Goal: Use online tool/utility: Utilize a website feature to perform a specific function

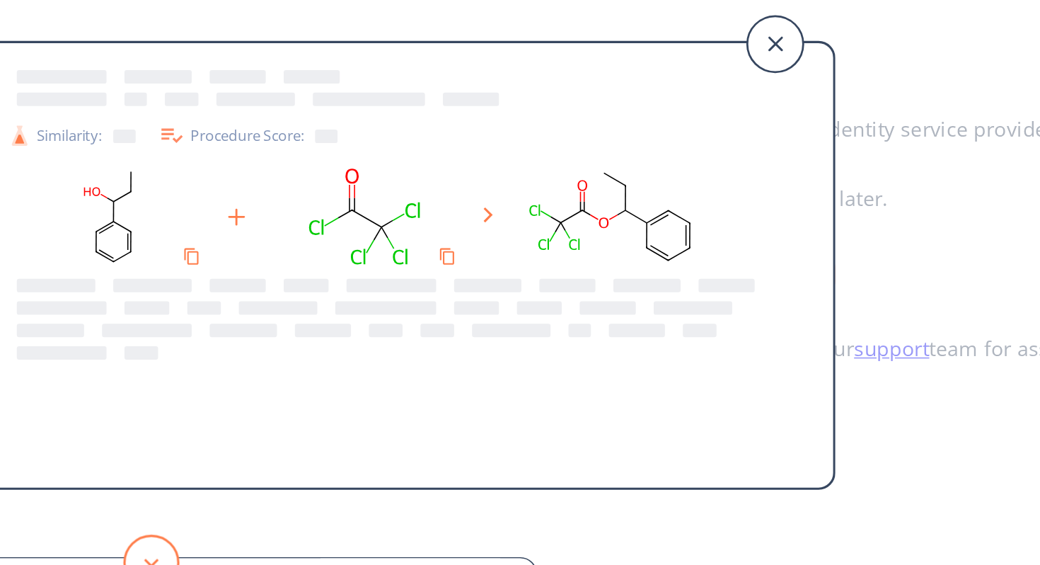
click at [115, 464] on button at bounding box center [120, 469] width 35 height 35
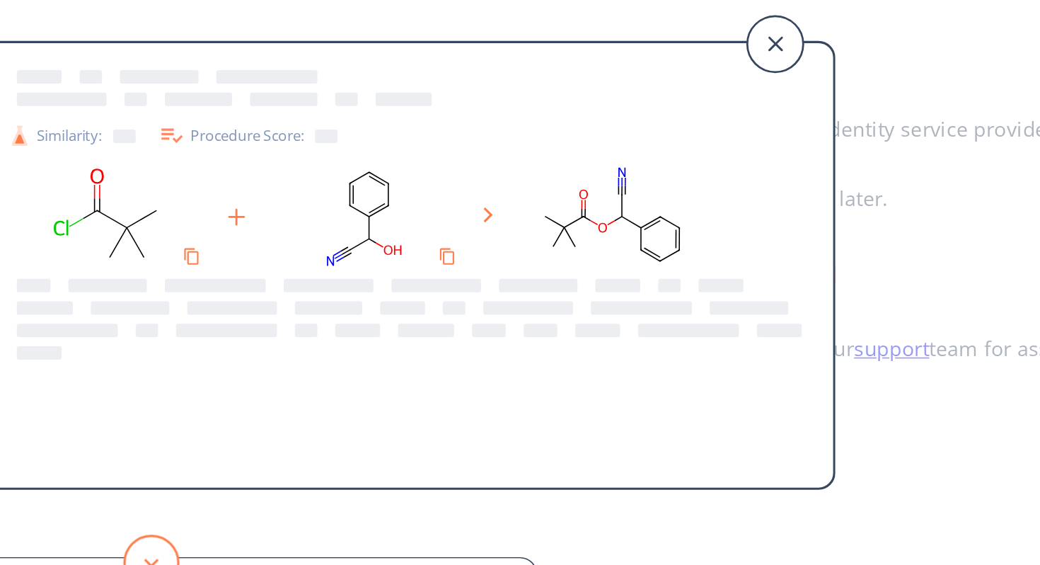
click at [115, 464] on button at bounding box center [120, 469] width 35 height 35
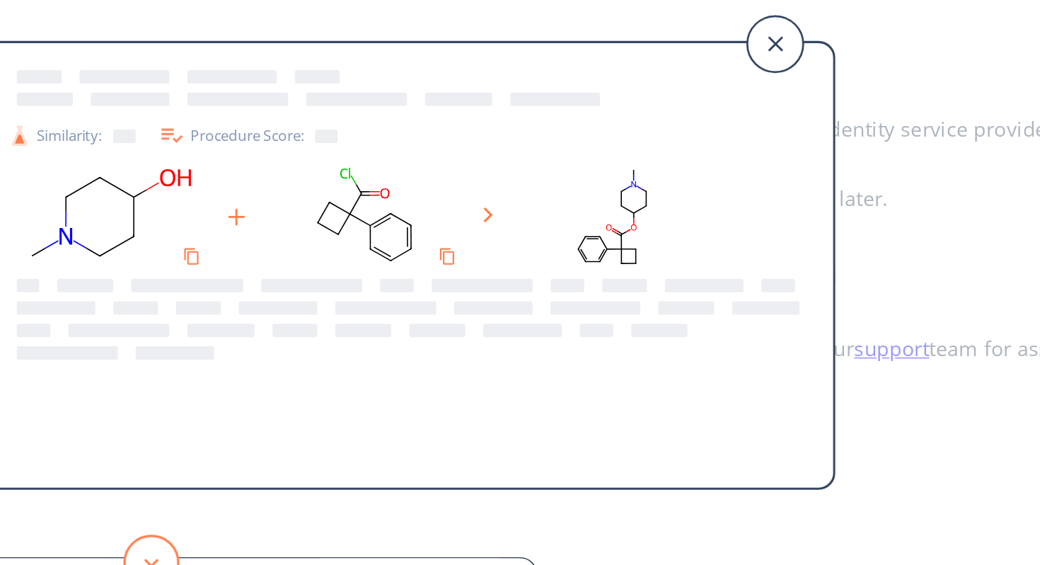
click at [115, 465] on button at bounding box center [120, 469] width 35 height 35
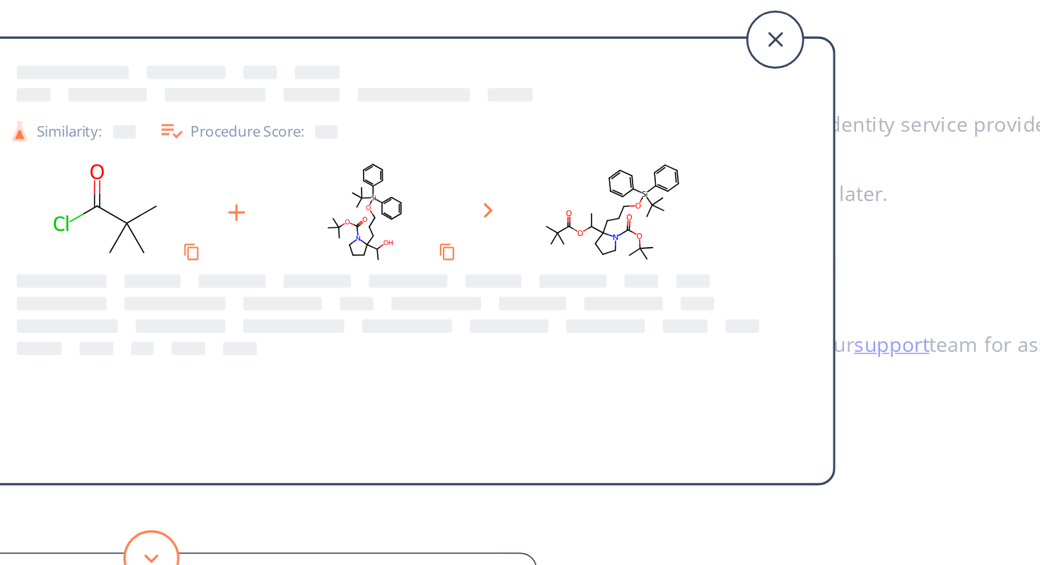
click at [113, 461] on button at bounding box center [120, 469] width 35 height 35
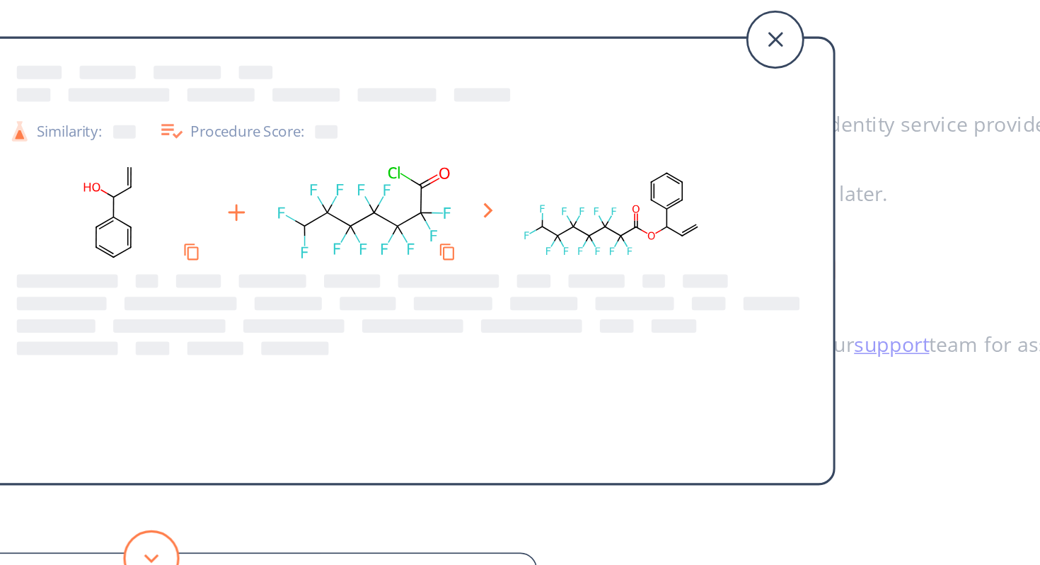
click at [116, 468] on polygon at bounding box center [120, 470] width 9 height 6
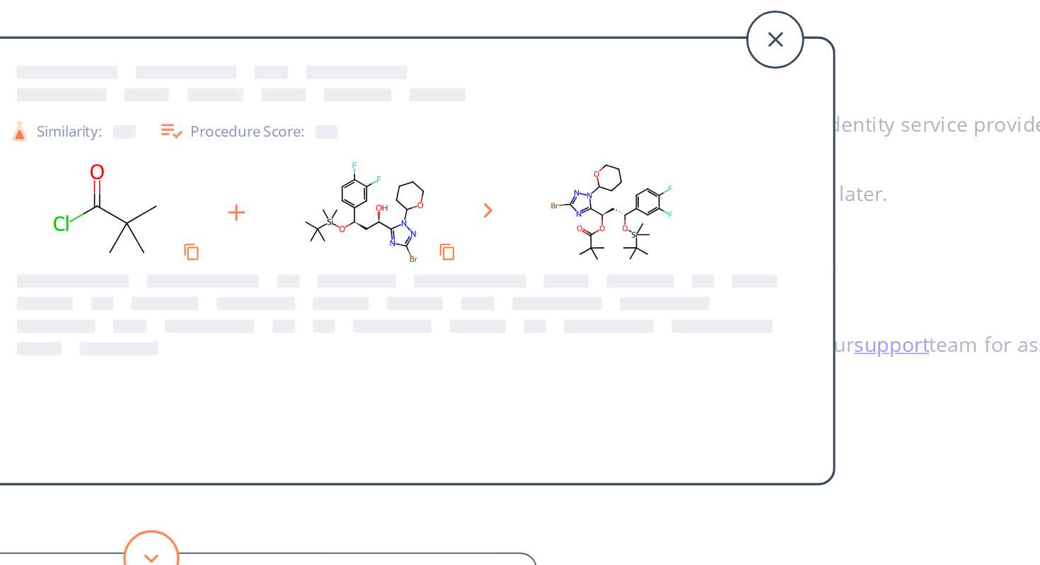
click at [117, 469] on icon at bounding box center [120, 470] width 10 height 6
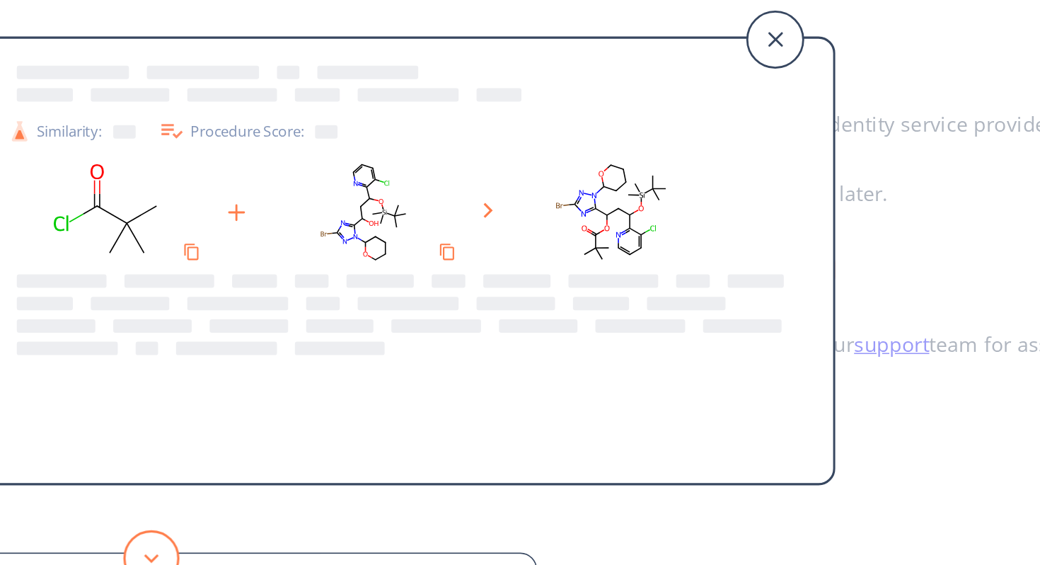
click at [117, 469] on icon at bounding box center [120, 470] width 10 height 6
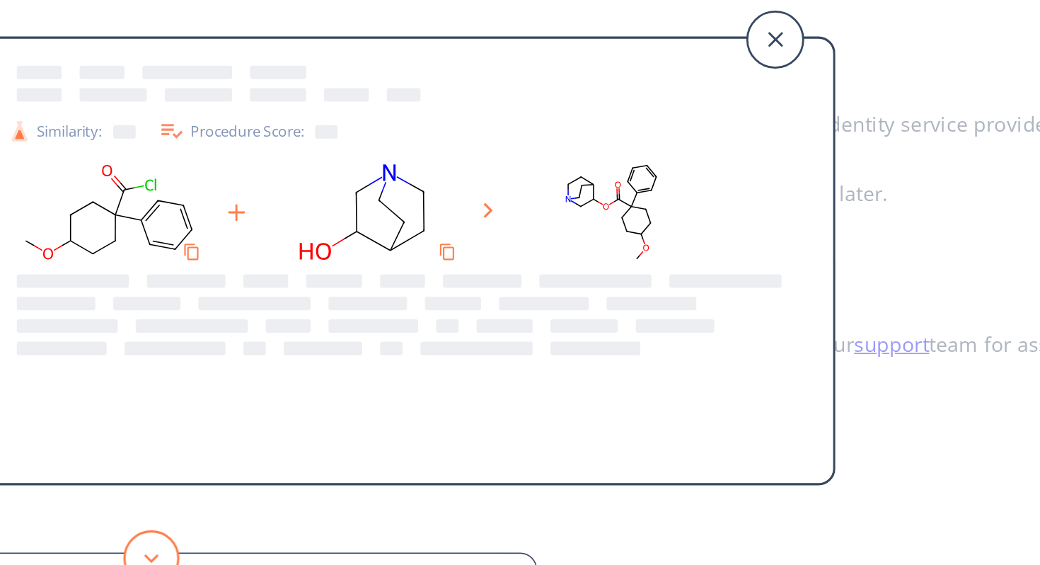
click at [117, 469] on icon at bounding box center [120, 470] width 10 height 6
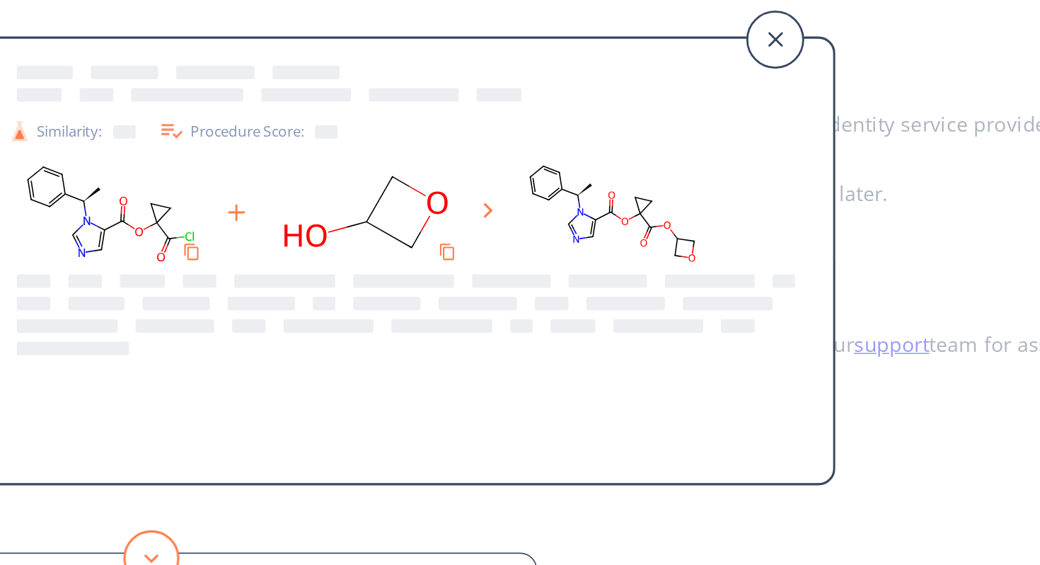
click at [117, 469] on icon at bounding box center [120, 470] width 10 height 6
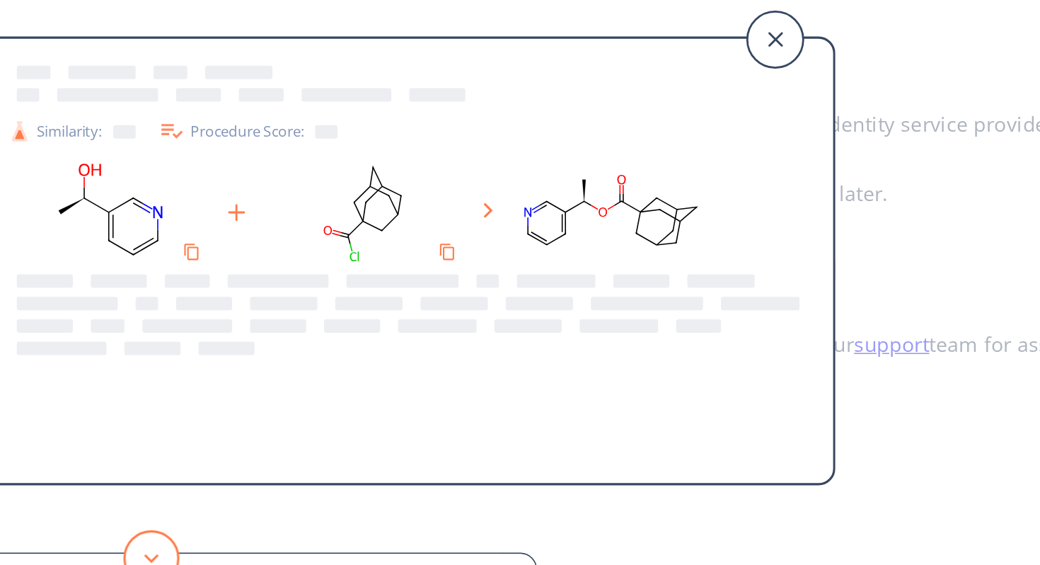
click at [117, 471] on icon at bounding box center [120, 470] width 10 height 6
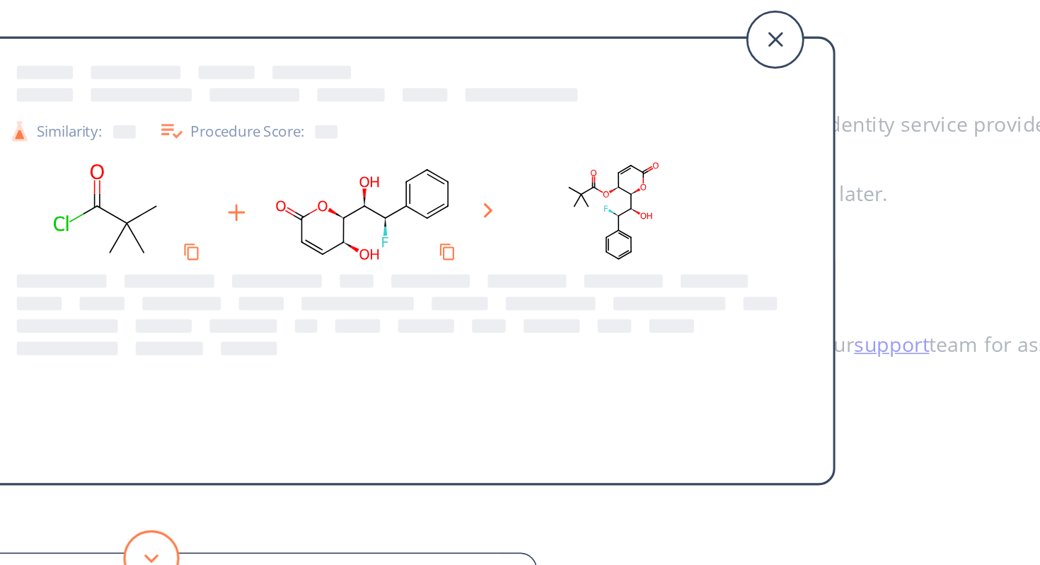
click at [123, 465] on button at bounding box center [120, 469] width 35 height 35
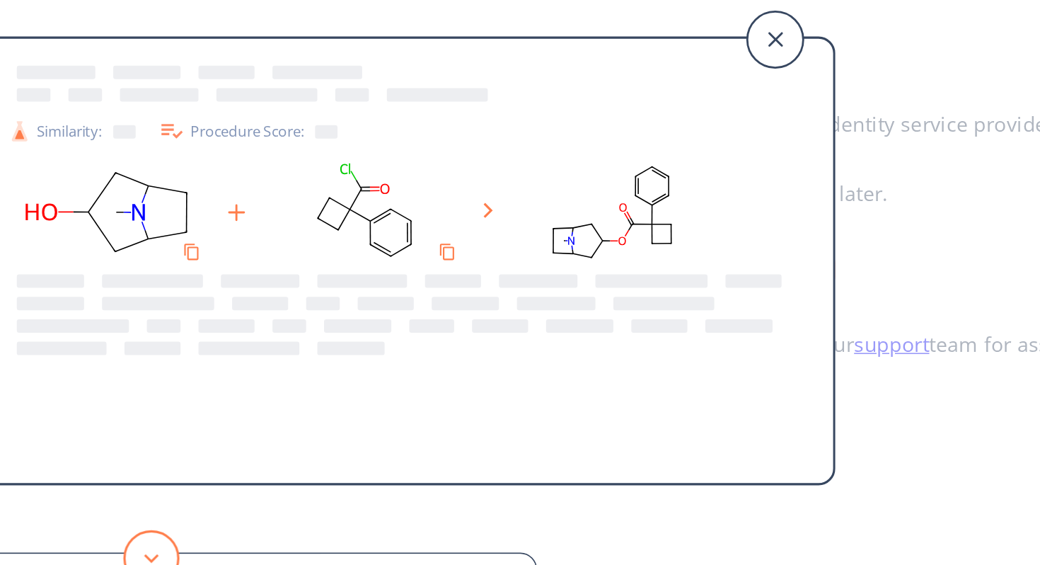
click at [122, 464] on button at bounding box center [120, 469] width 35 height 35
